Goal: Find contact information: Find contact information

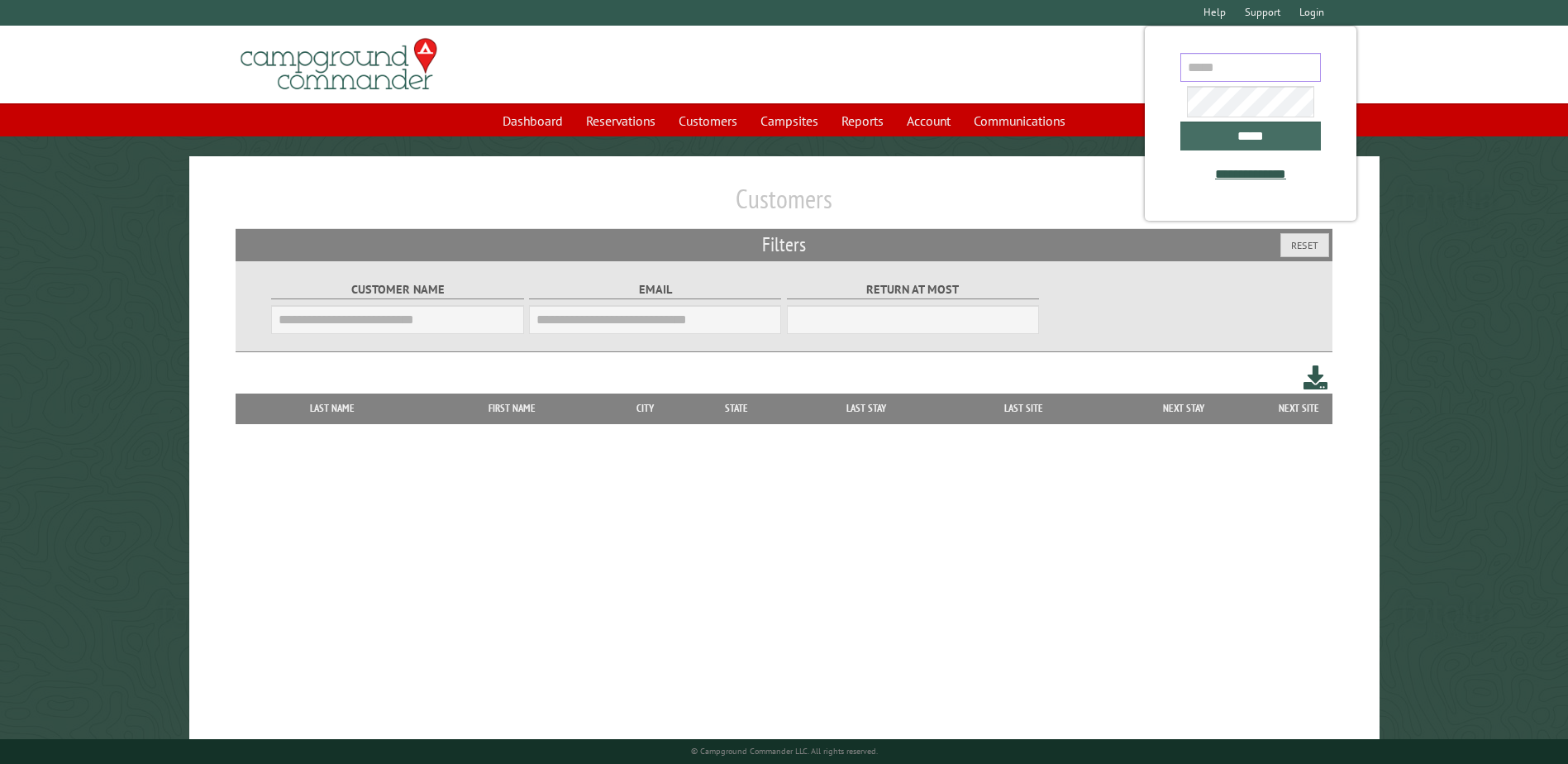
type input "**********"
click at [1213, 140] on input "*****" at bounding box center [1250, 135] width 140 height 29
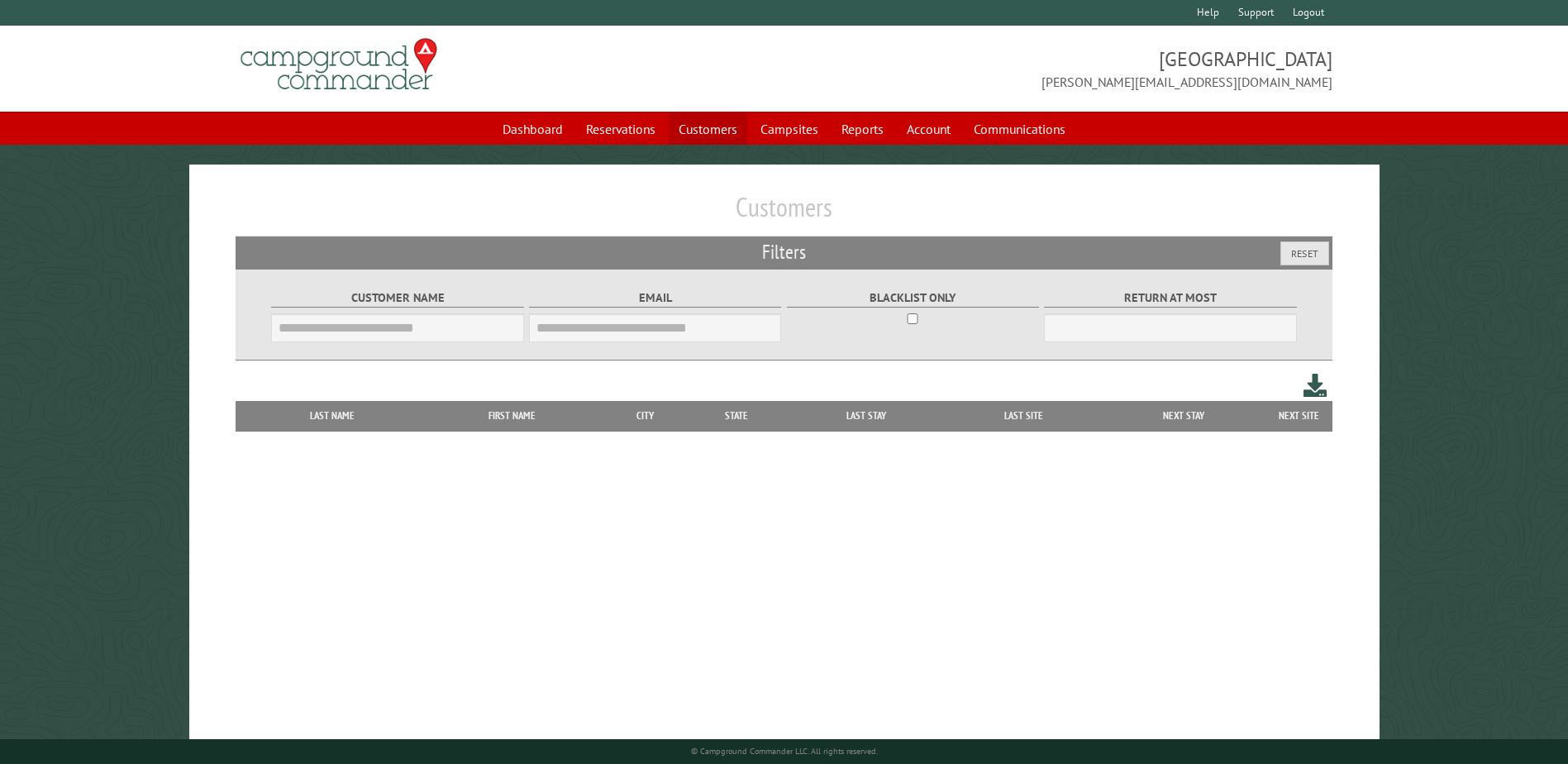
click at [722, 125] on link "Customers" at bounding box center [709, 129] width 79 height 31
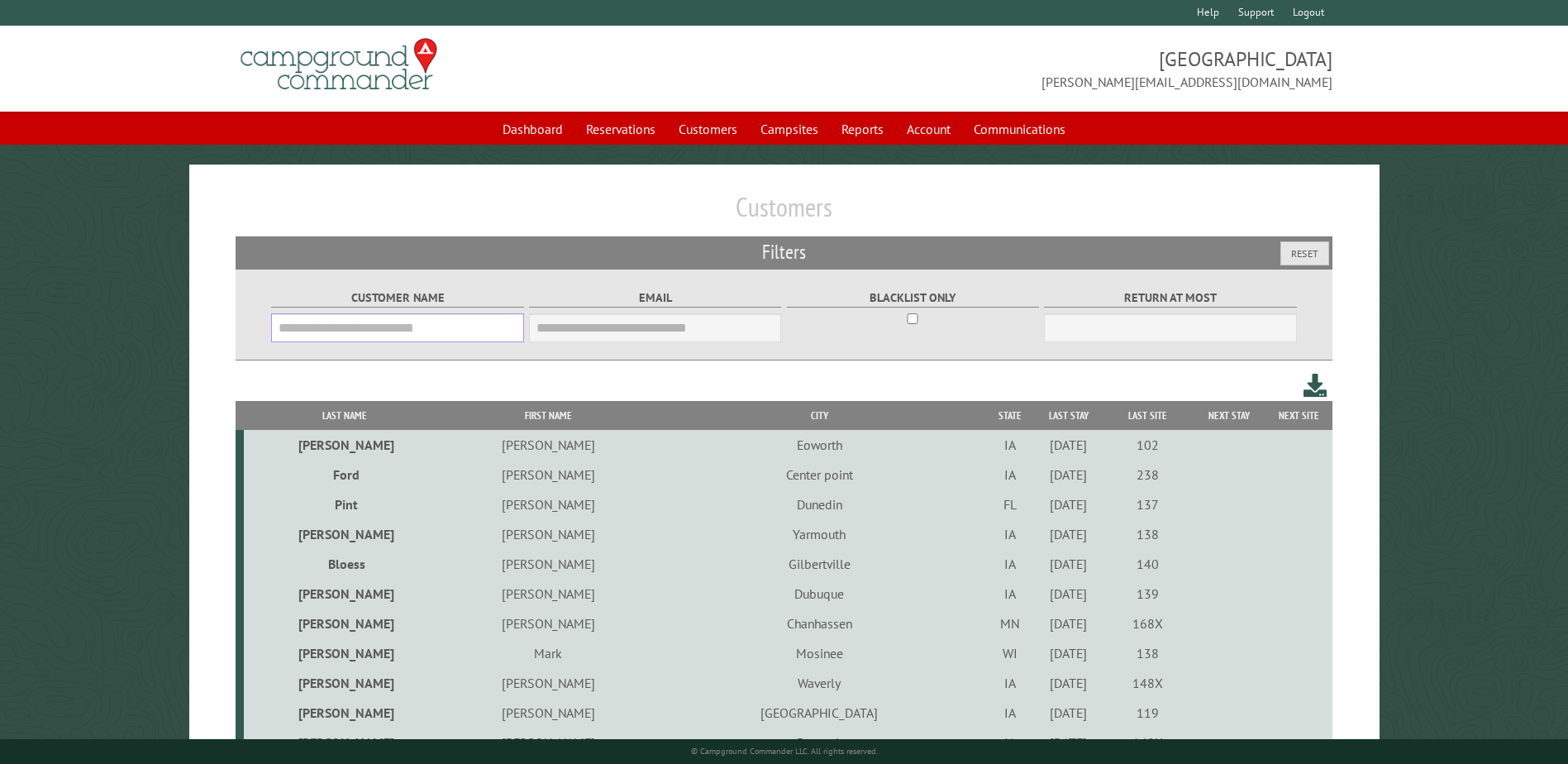
click at [387, 319] on input "Customer Name" at bounding box center [397, 327] width 252 height 29
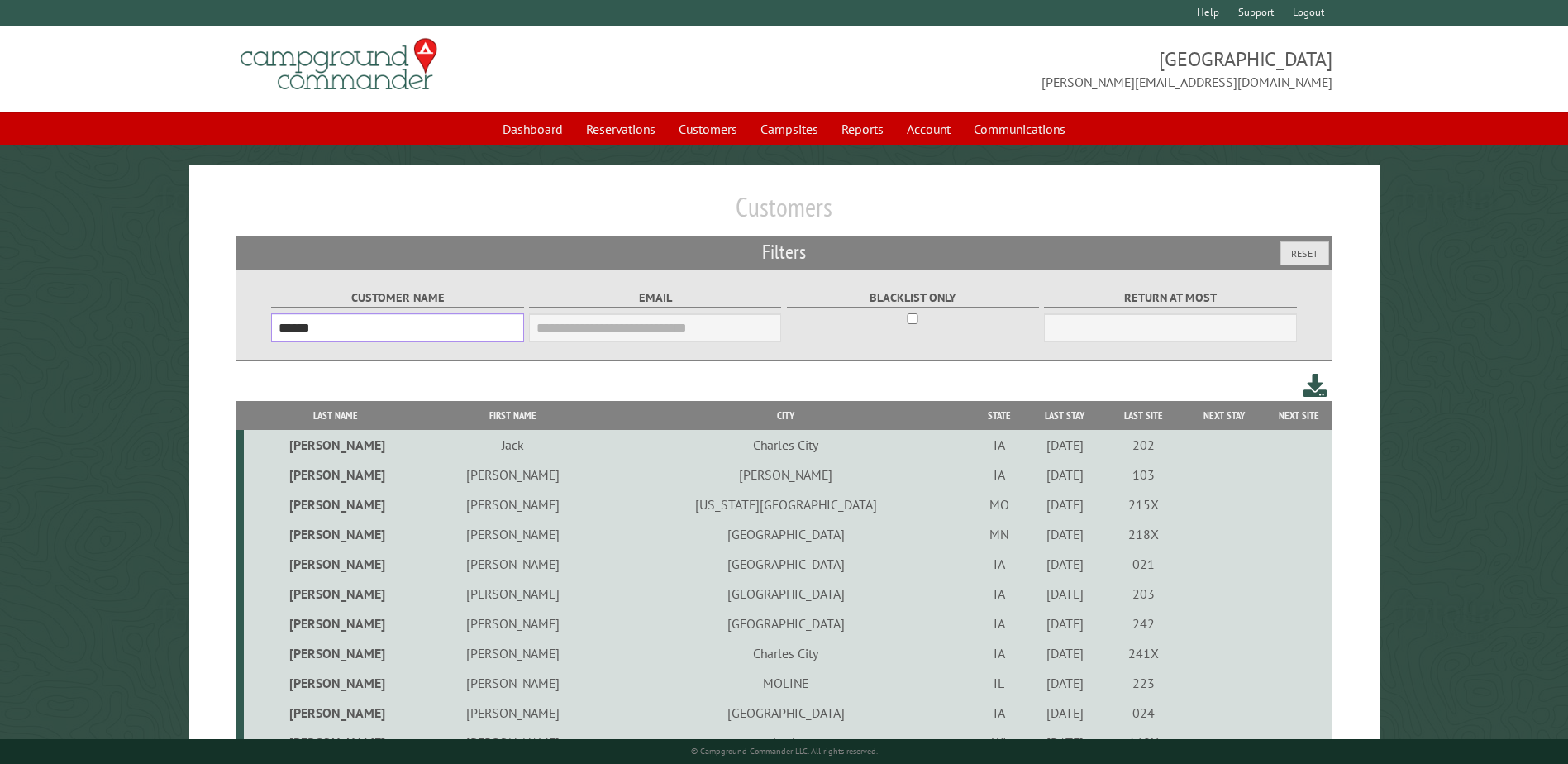
type input "******"
click at [488, 409] on th "First Name" at bounding box center [512, 415] width 171 height 29
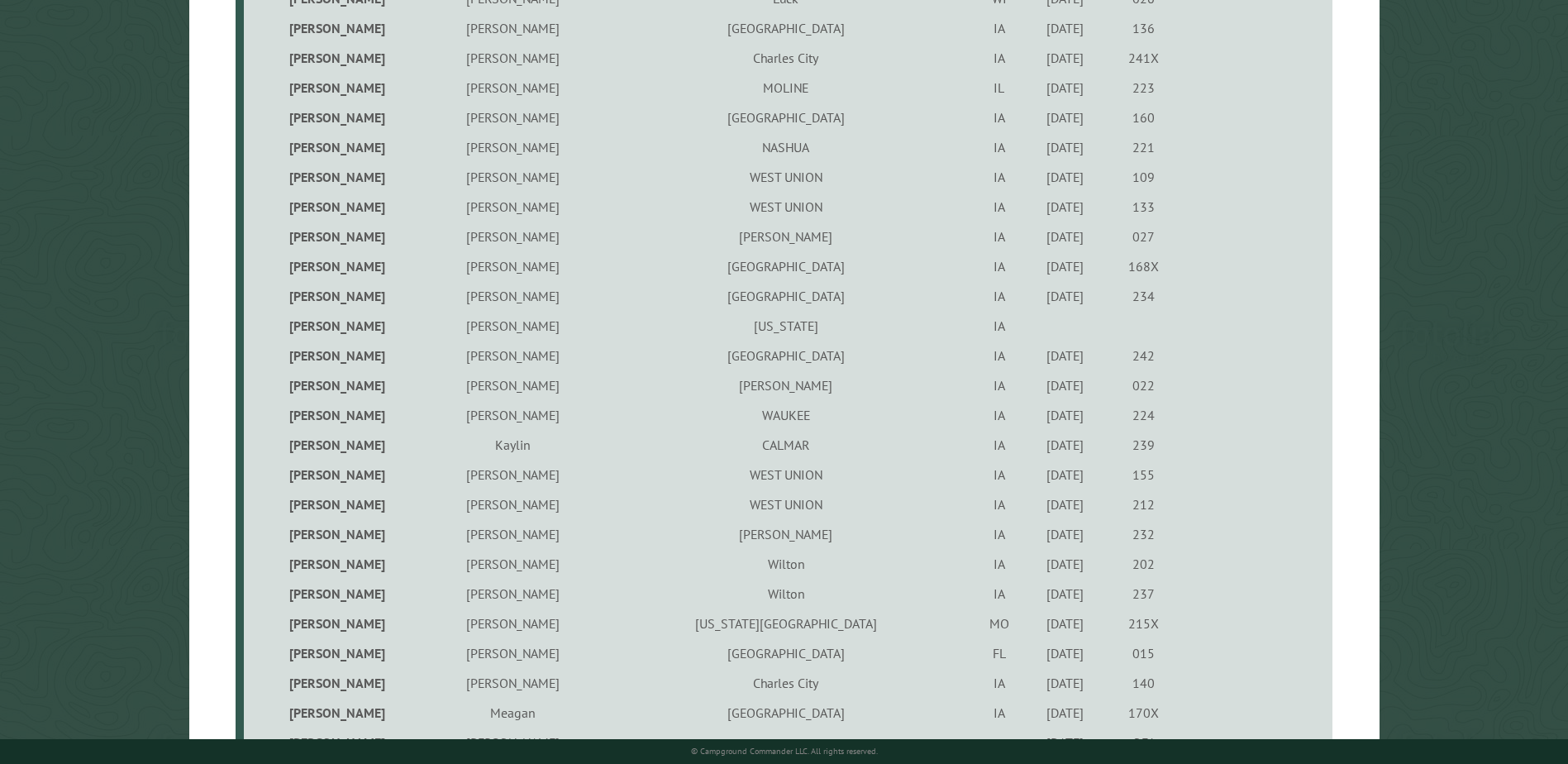
scroll to position [1488, 0]
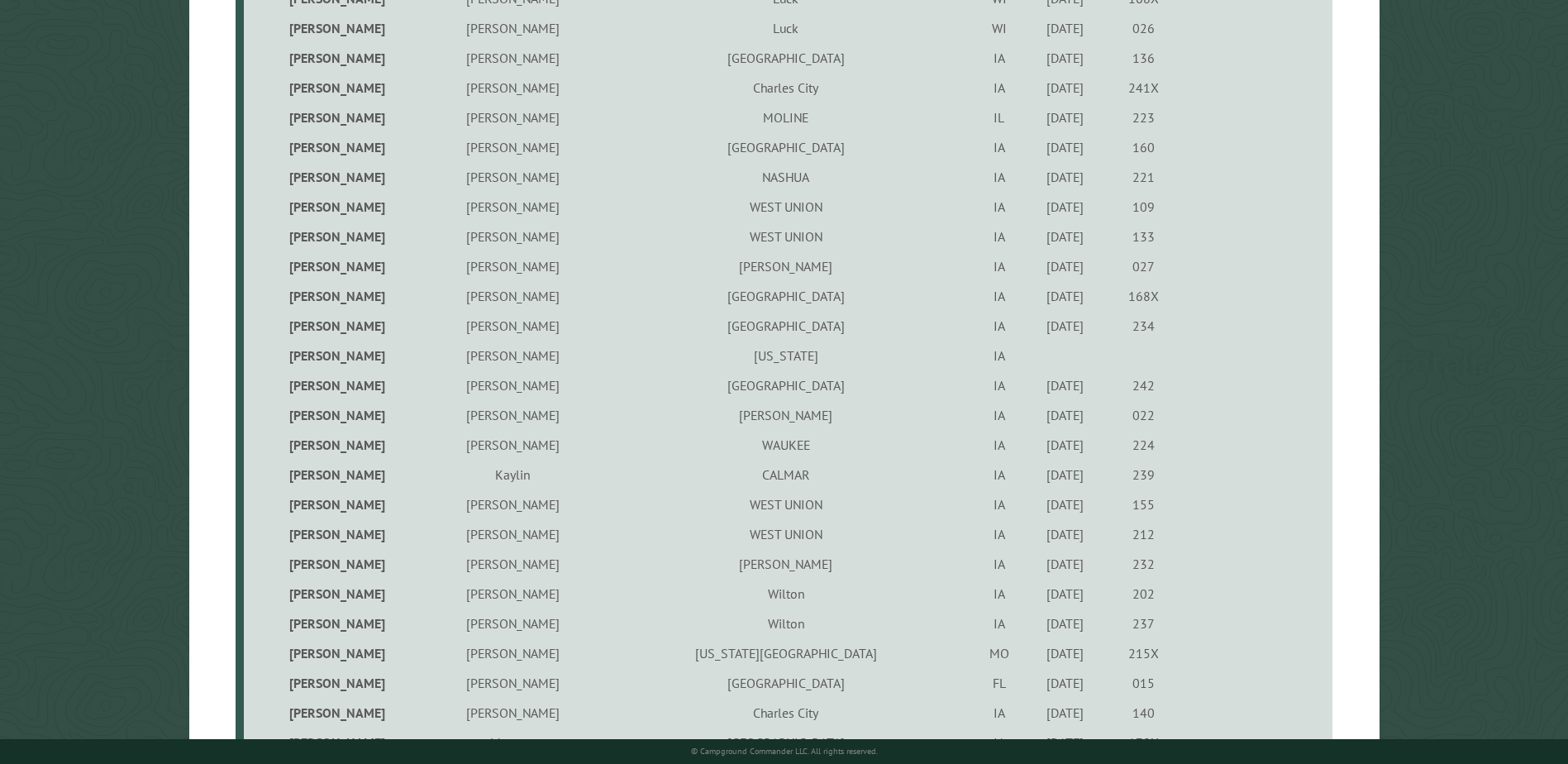
click at [678, 237] on td "WEST UNION" at bounding box center [786, 236] width 375 height 30
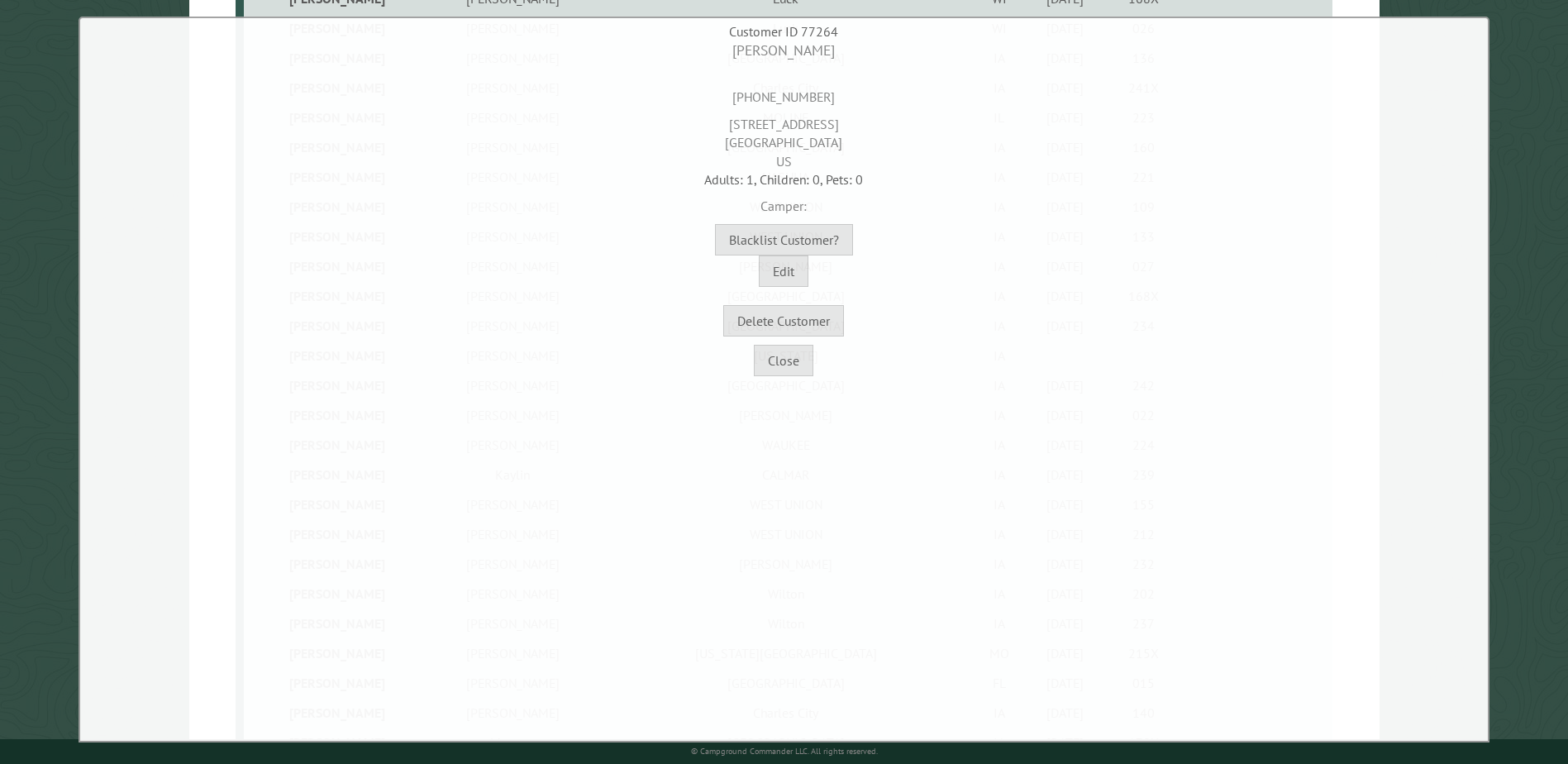
drag, startPoint x: 848, startPoint y: 96, endPoint x: 733, endPoint y: 92, distance: 115.1
click at [733, 92] on div "[PHONE_NUMBER]" at bounding box center [784, 84] width 1400 height 45
drag, startPoint x: 733, startPoint y: 92, endPoint x: 717, endPoint y: 63, distance: 33.1
click at [717, 63] on div "[PHONE_NUMBER]" at bounding box center [784, 84] width 1400 height 45
drag, startPoint x: 733, startPoint y: 89, endPoint x: 845, endPoint y: 94, distance: 112.1
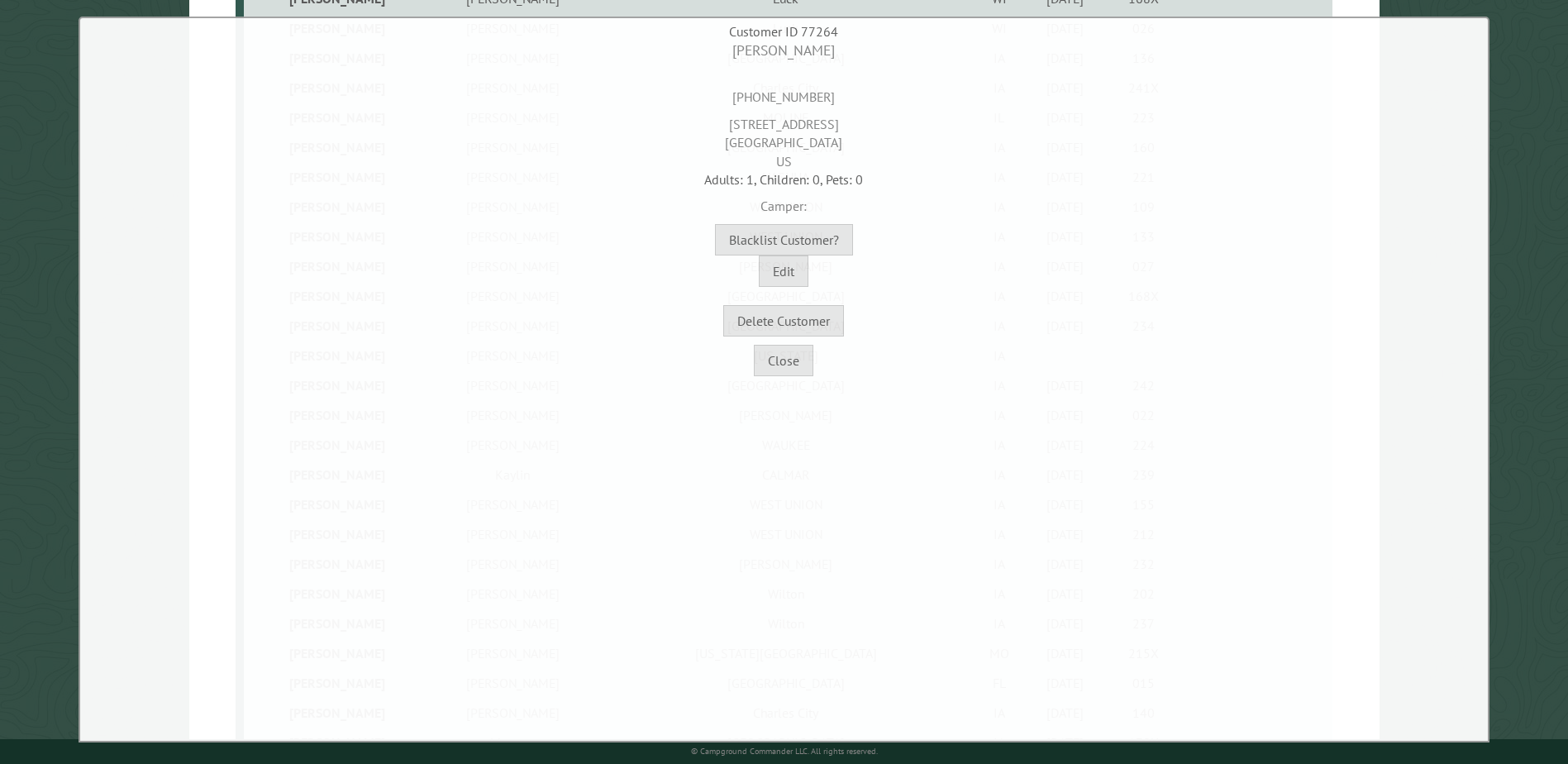
click at [845, 94] on div "[PHONE_NUMBER]" at bounding box center [784, 84] width 1400 height 45
drag, startPoint x: 830, startPoint y: 96, endPoint x: 713, endPoint y: 91, distance: 117.1
click at [713, 91] on div "[PHONE_NUMBER]" at bounding box center [784, 84] width 1400 height 45
copy div "[PHONE_NUMBER]"
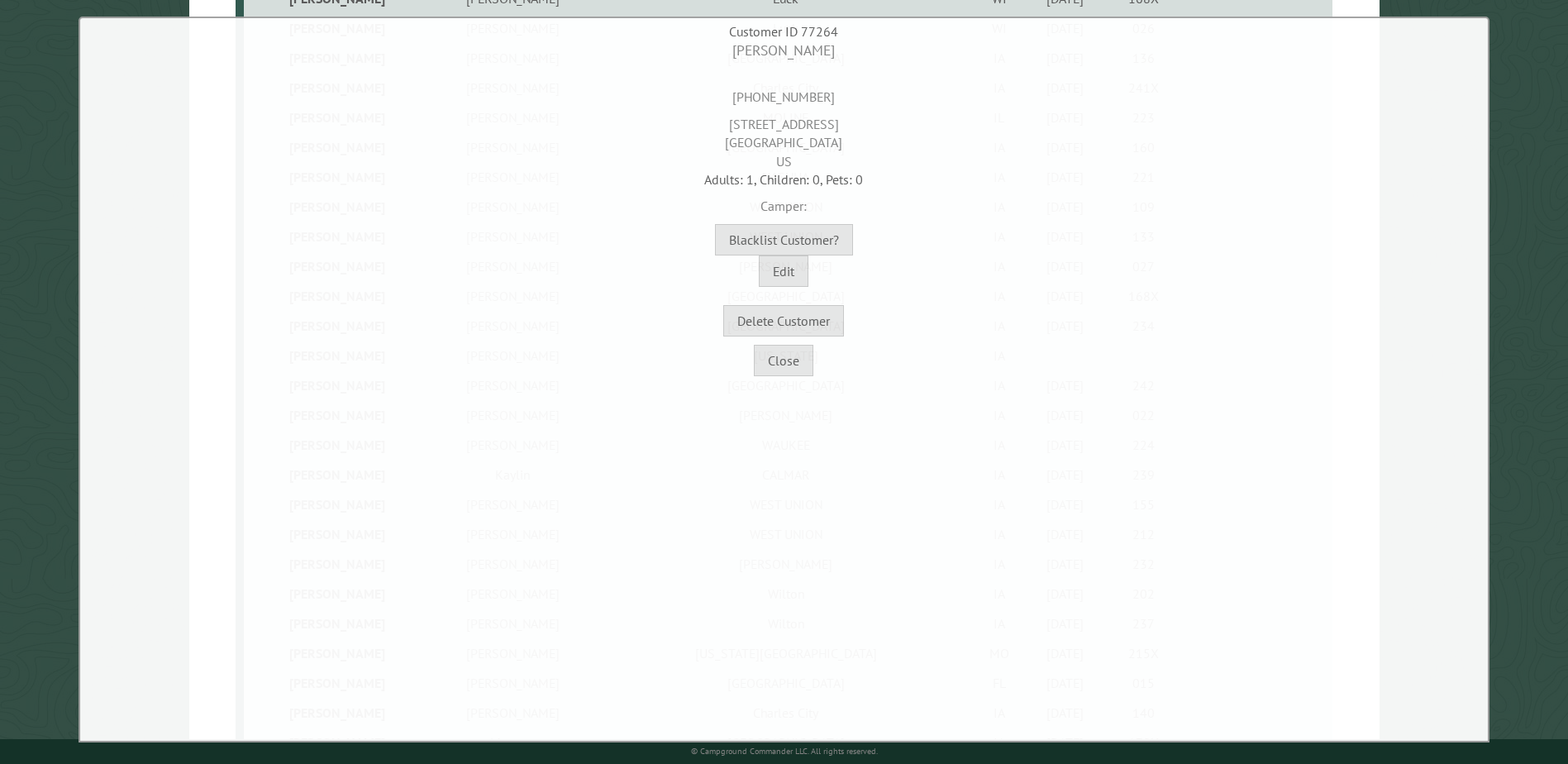
click at [760, 346] on button "Close" at bounding box center [784, 360] width 59 height 31
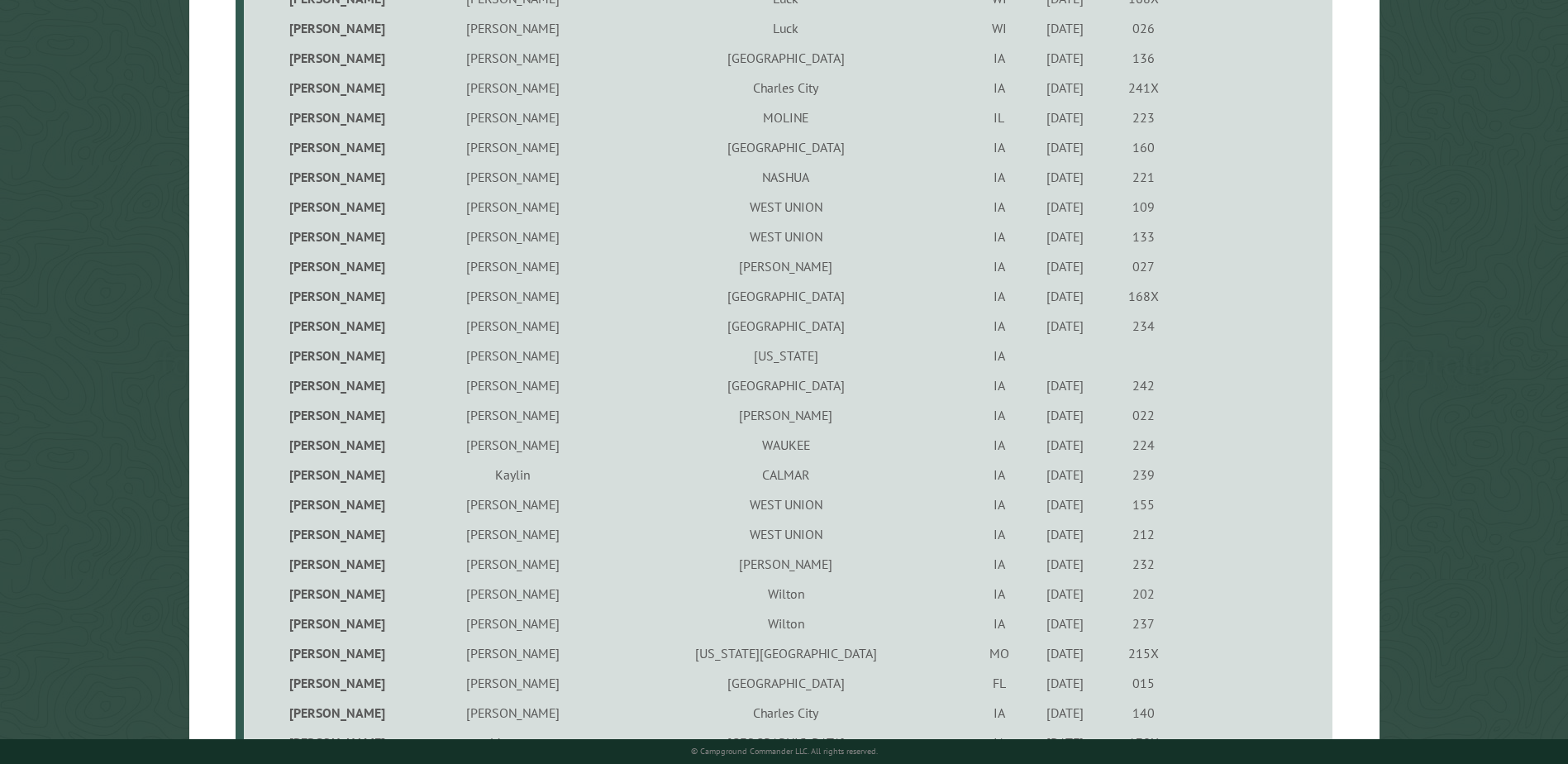
click at [682, 206] on td "WEST UNION" at bounding box center [786, 207] width 375 height 30
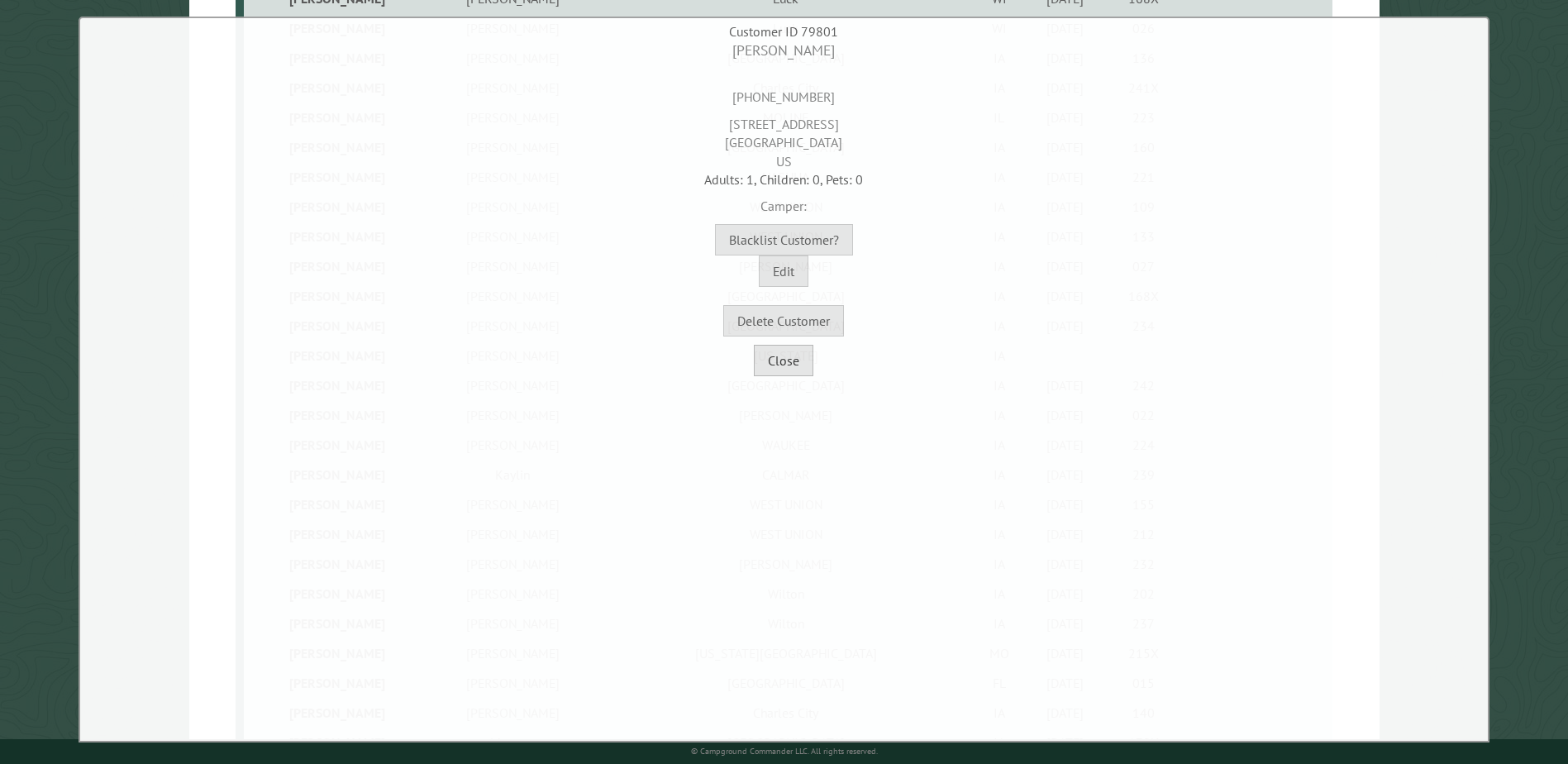
click at [774, 367] on button "Close" at bounding box center [784, 360] width 59 height 31
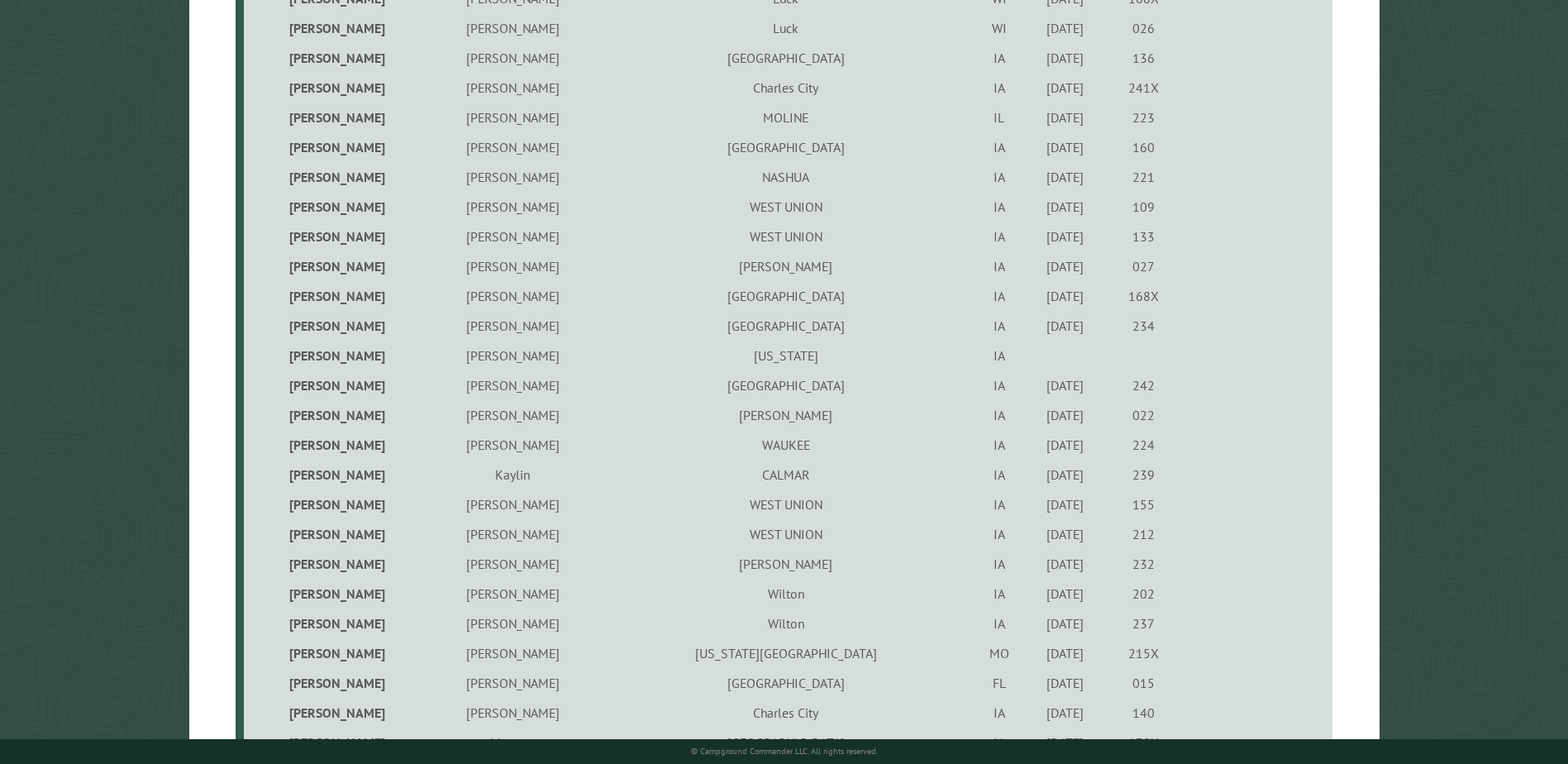
click at [480, 506] on td "[PERSON_NAME]" at bounding box center [512, 504] width 171 height 30
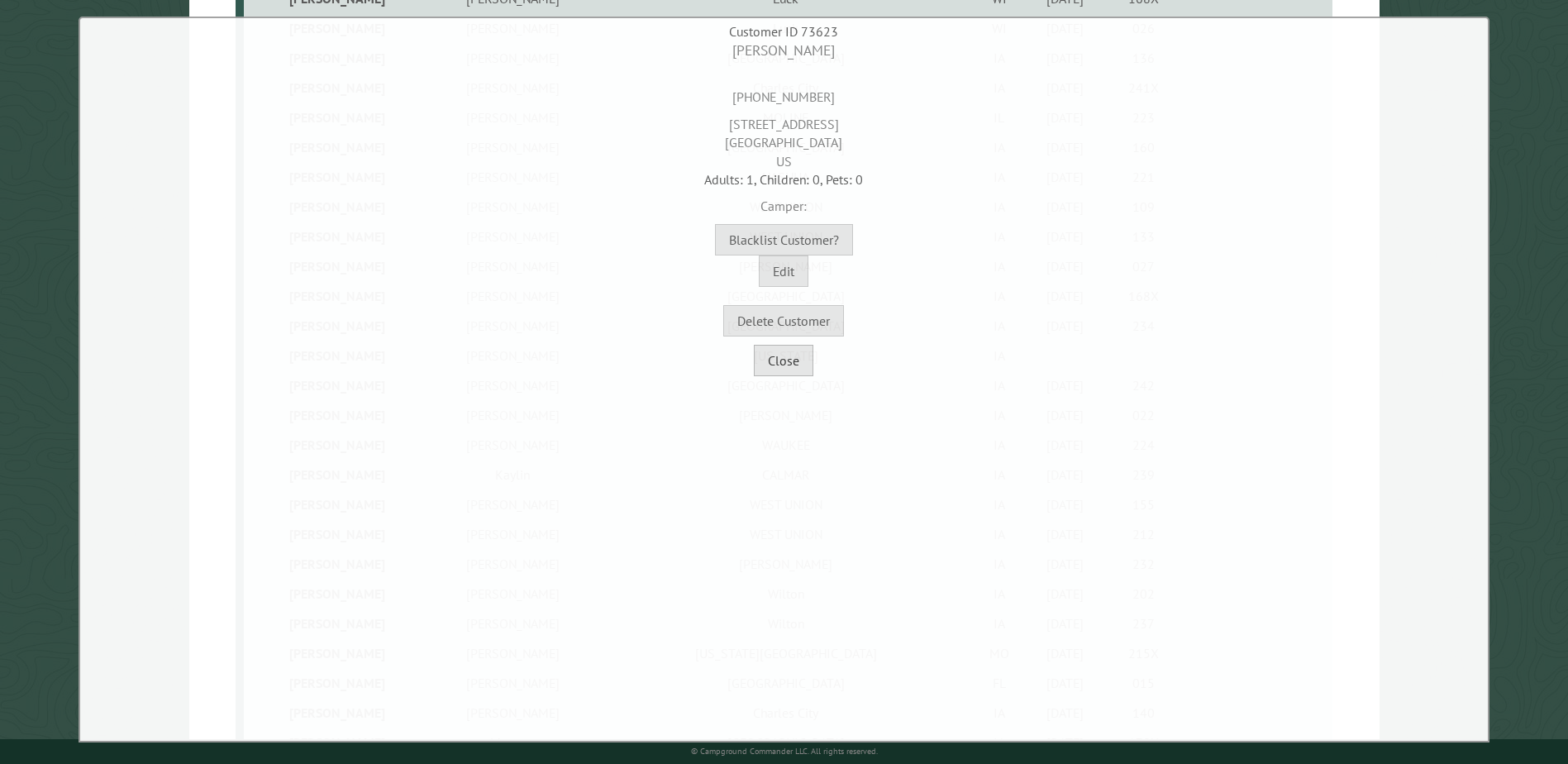
click at [800, 350] on button "Close" at bounding box center [784, 360] width 59 height 31
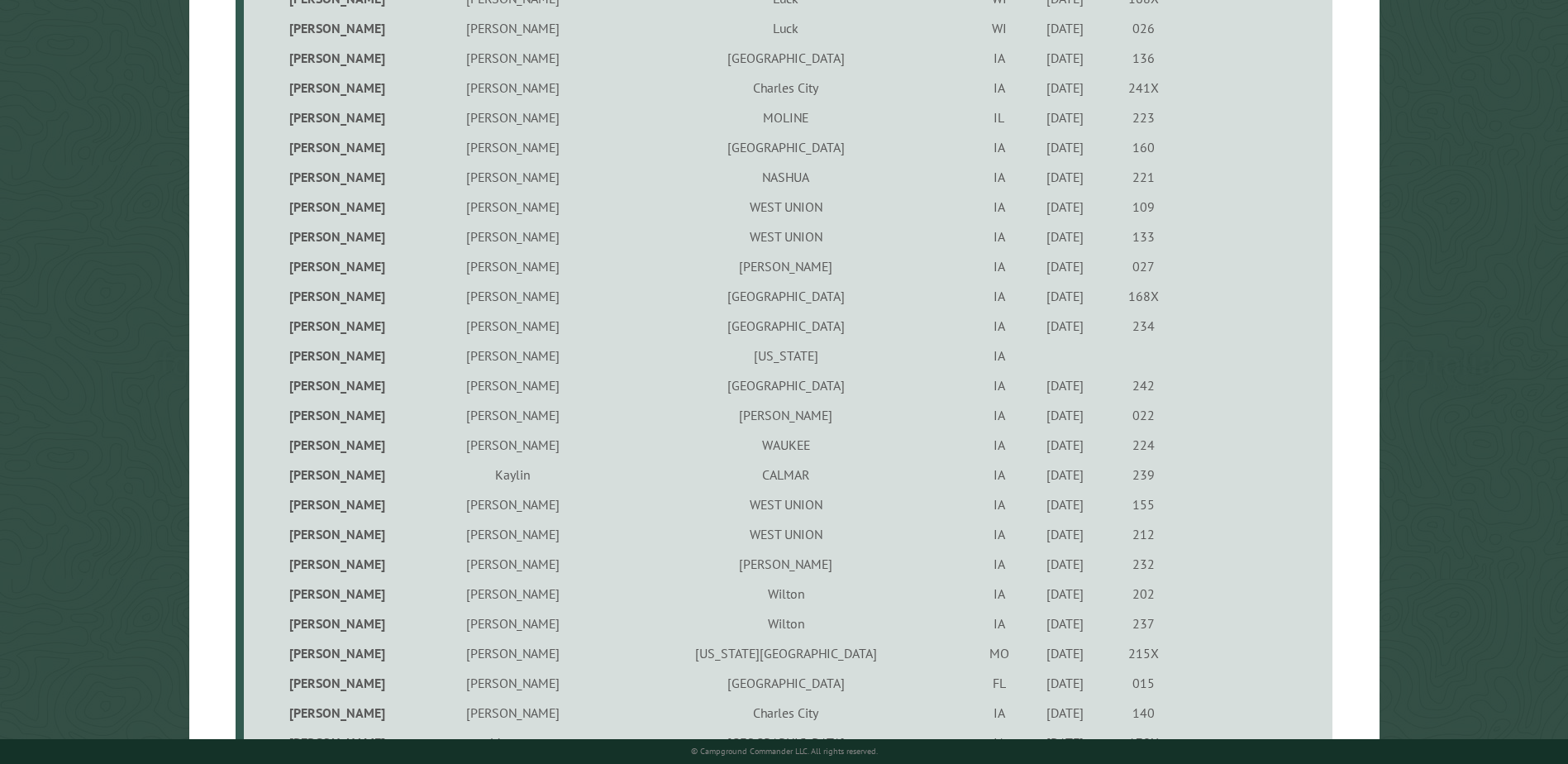
click at [475, 533] on td "[PERSON_NAME]" at bounding box center [512, 534] width 171 height 30
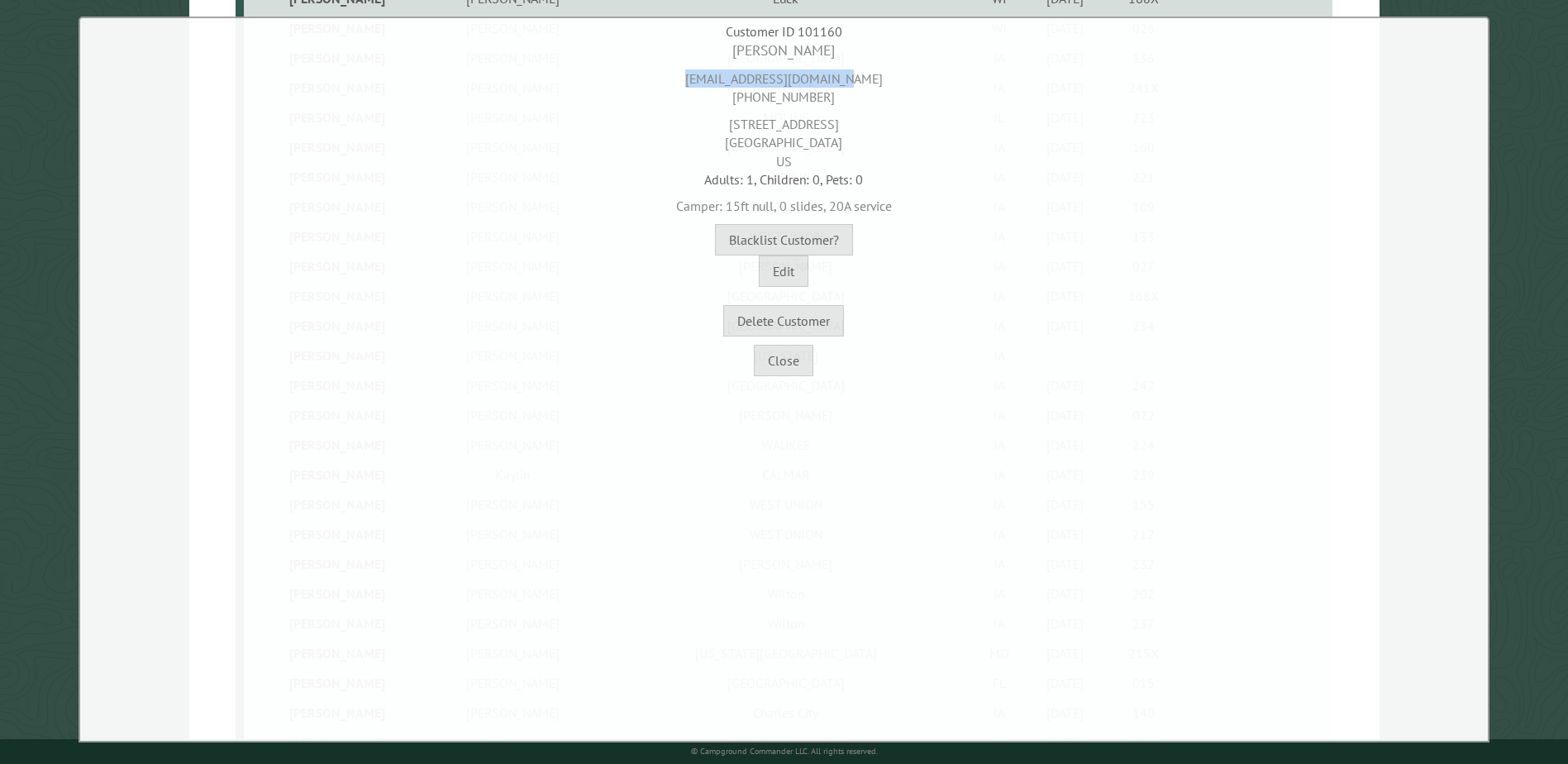
drag, startPoint x: 832, startPoint y: 72, endPoint x: 681, endPoint y: 72, distance: 151.0
click at [690, 72] on div "[EMAIL_ADDRESS][DOMAIN_NAME] [PHONE_NUMBER]" at bounding box center [784, 84] width 1400 height 45
copy div "[EMAIL_ADDRESS][DOMAIN_NAME]"
drag, startPoint x: 746, startPoint y: 100, endPoint x: 877, endPoint y: 99, distance: 131.0
click at [877, 99] on div "[EMAIL_ADDRESS][DOMAIN_NAME] [PHONE_NUMBER]" at bounding box center [784, 84] width 1400 height 45
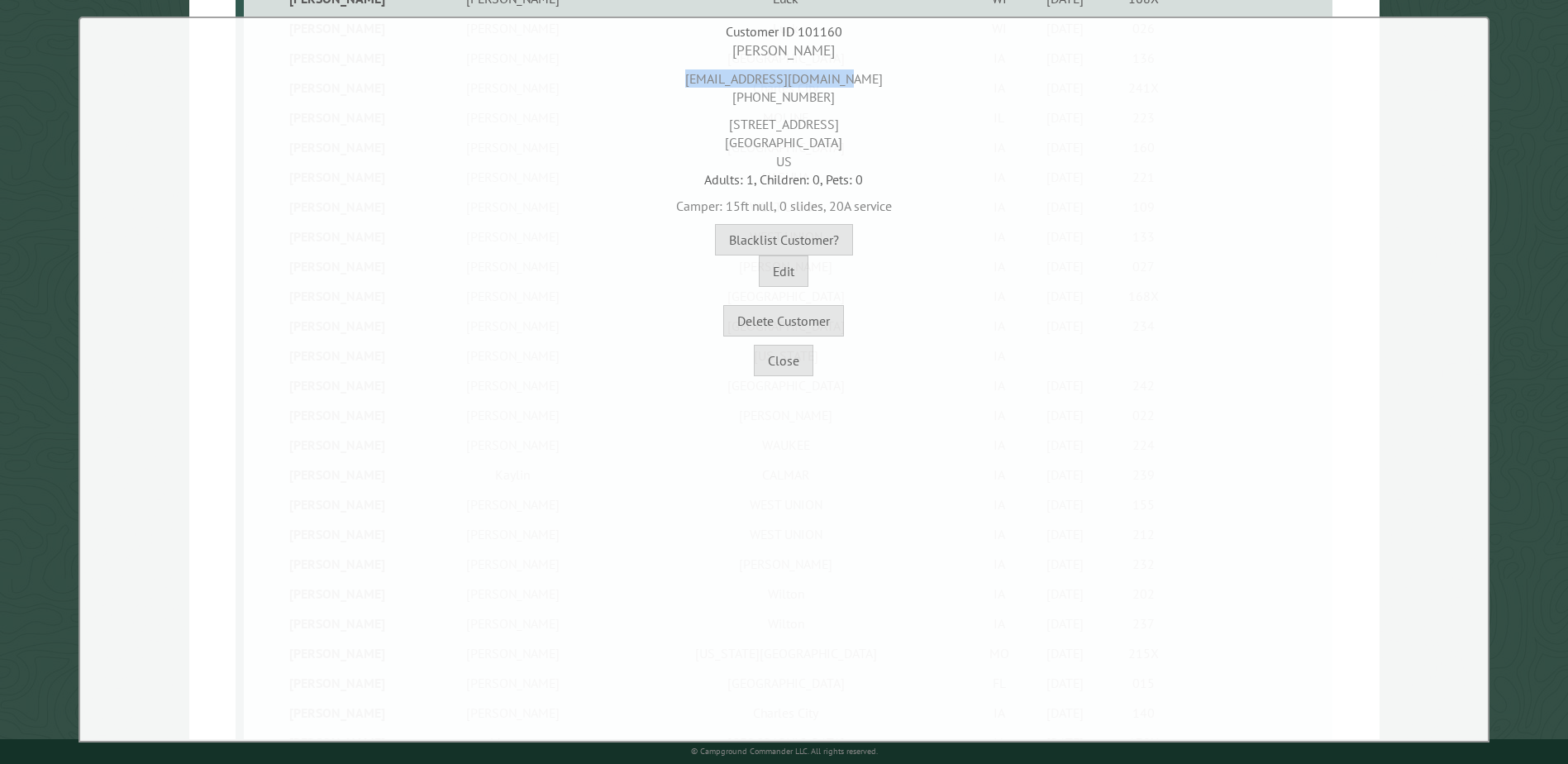
copy div "[PHONE_NUMBER]"
drag, startPoint x: 826, startPoint y: 122, endPoint x: 718, endPoint y: 121, distance: 108.0
click at [718, 121] on div "[STREET_ADDRESS]" at bounding box center [784, 138] width 1400 height 64
copy div "[STREET_ADDRESS]"
drag, startPoint x: 884, startPoint y: 140, endPoint x: 817, endPoint y: 145, distance: 67.2
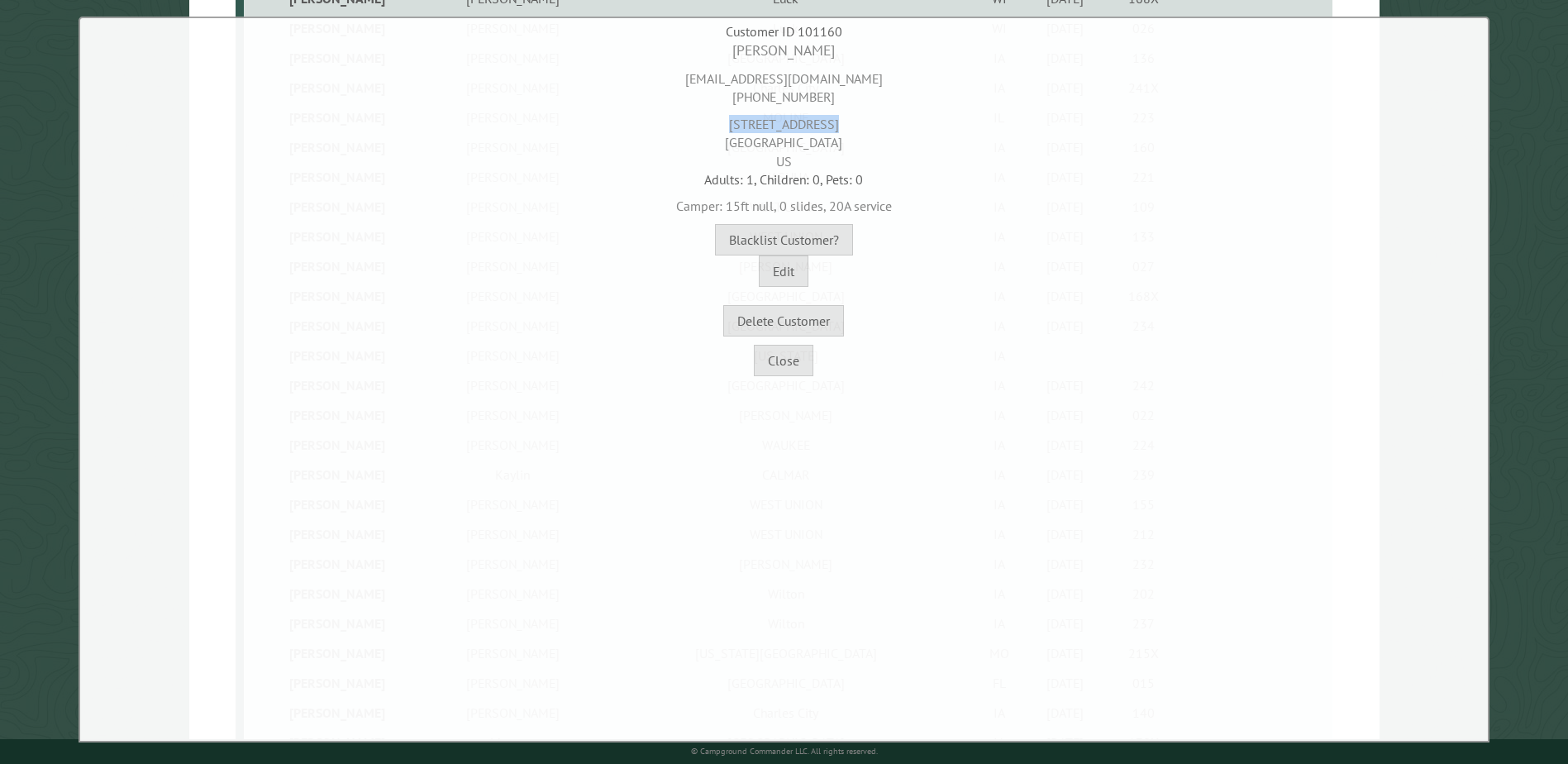
click at [817, 145] on div "[STREET_ADDRESS]" at bounding box center [784, 138] width 1400 height 64
copy div "52175"
